Goal: Information Seeking & Learning: Understand process/instructions

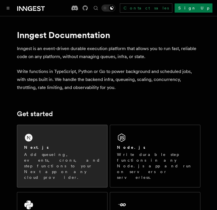
click at [47, 144] on div "Next.js" at bounding box center [62, 147] width 76 height 6
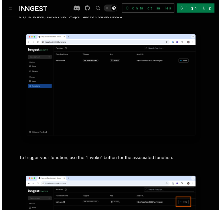
scroll to position [1415, 0]
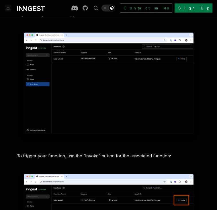
click at [7, 8] on icon "Toggle navigation" at bounding box center [8, 8] width 3 height 3
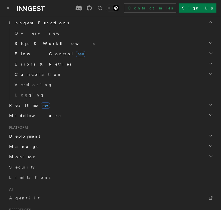
scroll to position [191, 0]
click at [19, 134] on span "Deployment" at bounding box center [23, 136] width 33 height 6
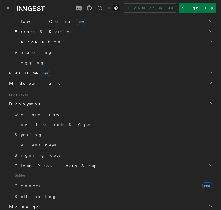
scroll to position [224, 0]
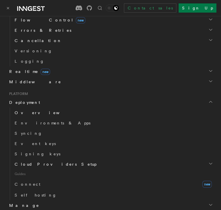
click at [24, 114] on span "Overview" at bounding box center [44, 112] width 59 height 5
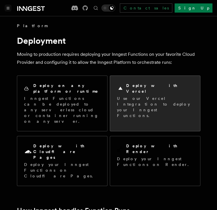
click at [131, 87] on h2 "Deploy with Vercel" at bounding box center [159, 88] width 67 height 11
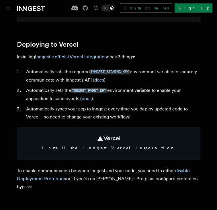
scroll to position [255, 0]
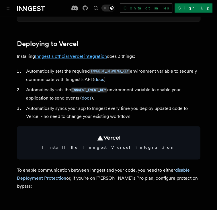
click at [64, 59] on link "Inngest's official Vercel integration" at bounding box center [71, 56] width 72 height 5
